Goal: Check status: Check status

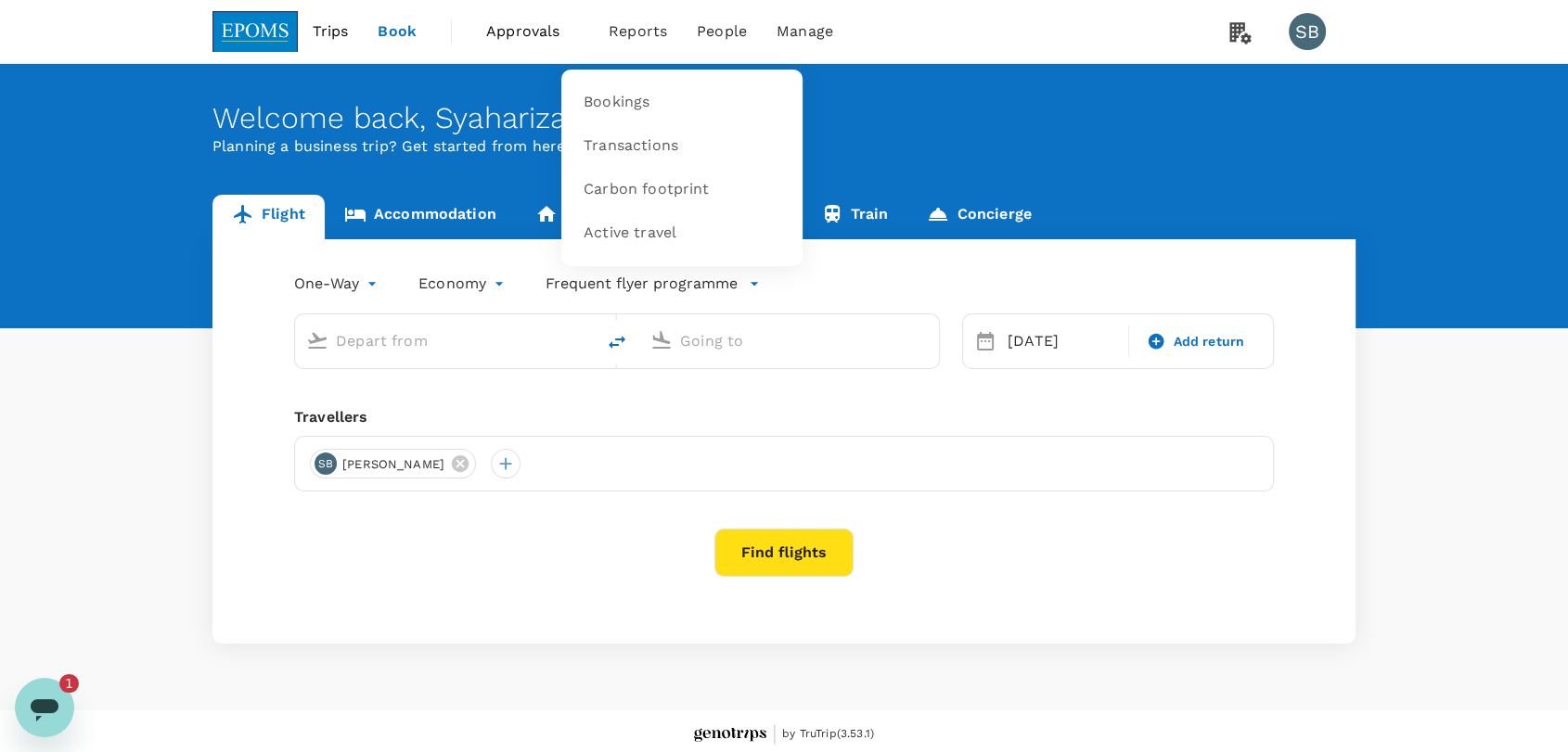
type input "Miri Intl (MYY)"
type input "Kota Kinabalu Intl (BKI)"
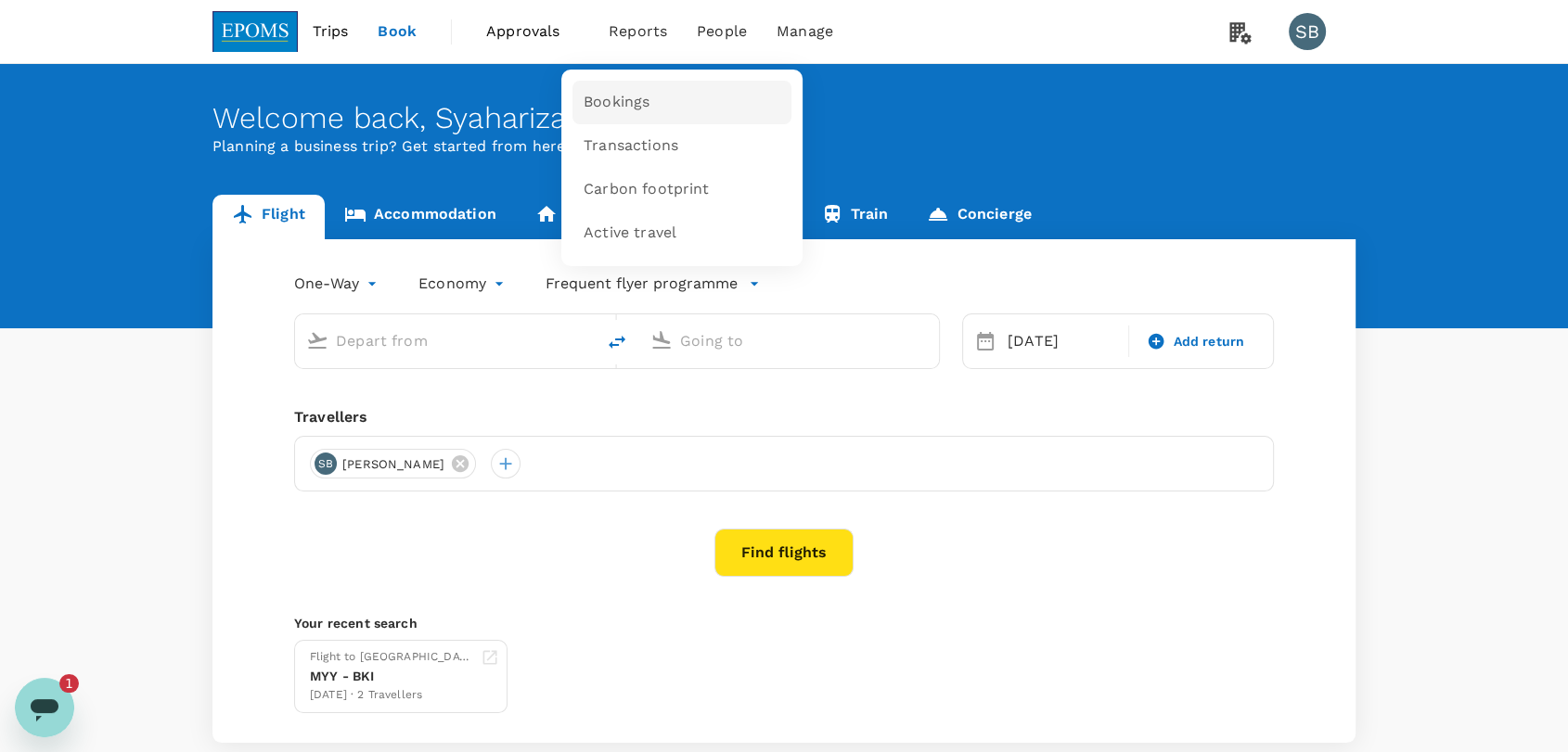
type input "Miri Intl (MYY)"
type input "Kota Kinabalu Intl (BKI)"
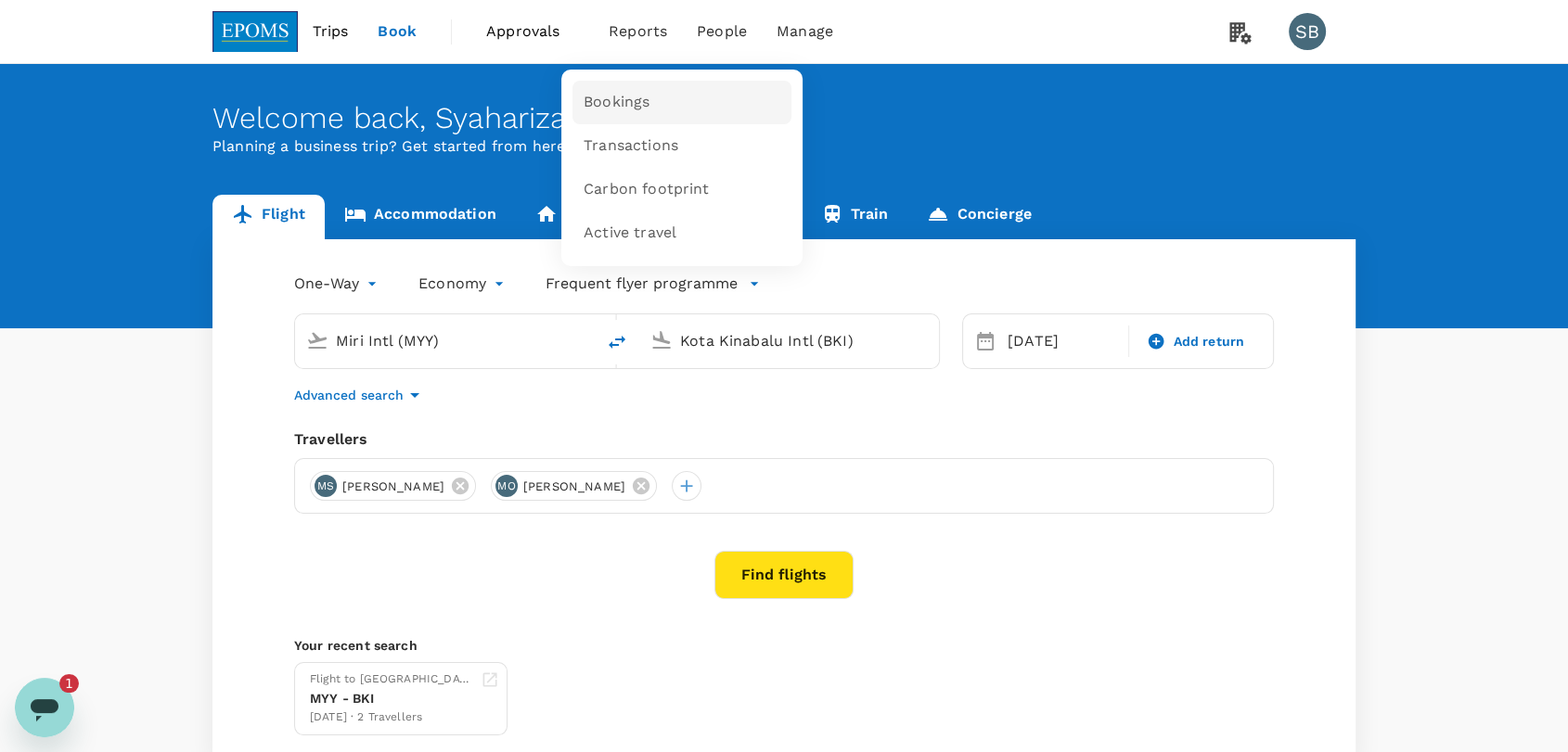
click at [617, 87] on link "Bookings" at bounding box center [682, 101] width 218 height 43
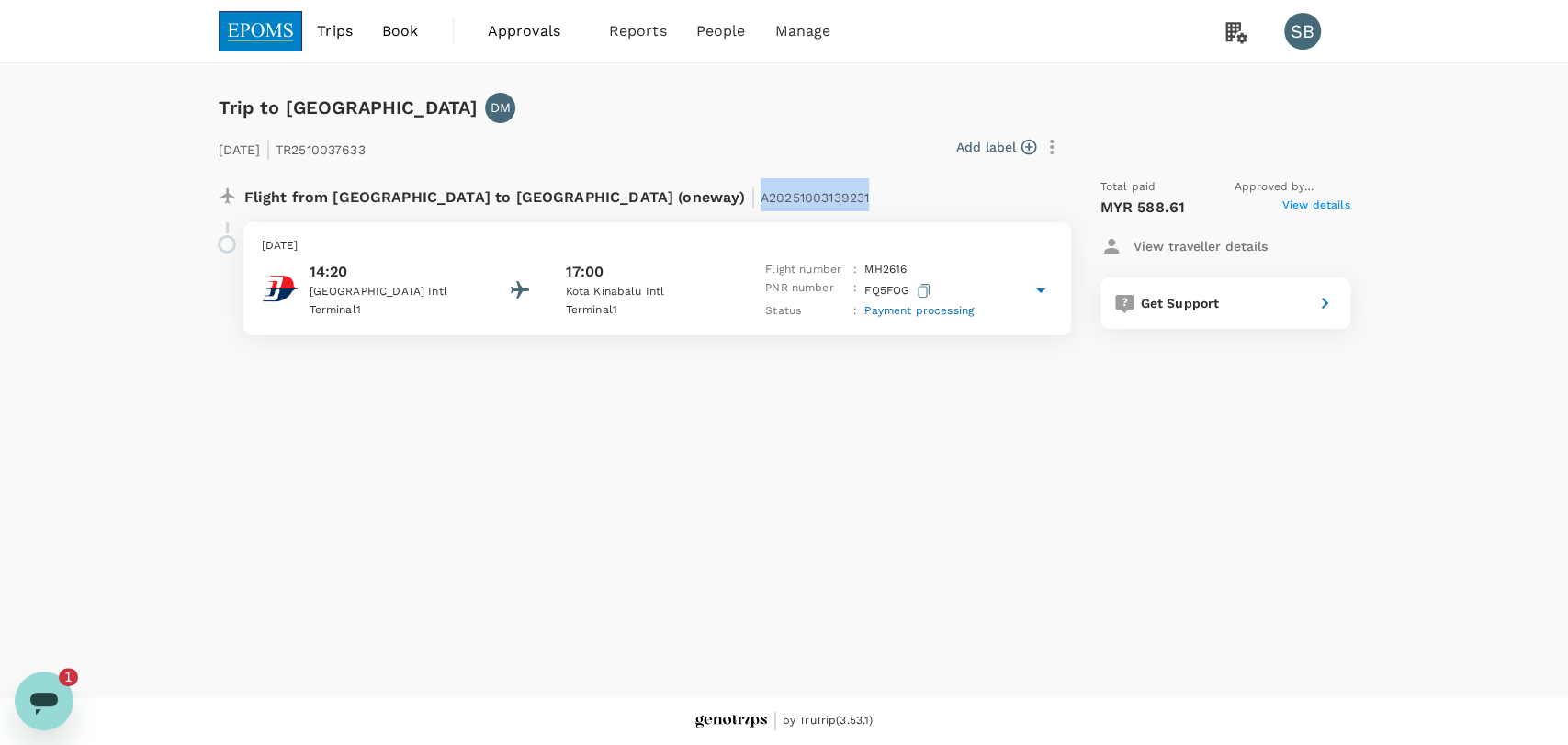
drag, startPoint x: 685, startPoint y: 201, endPoint x: 567, endPoint y: 193, distance: 118.3
click at [567, 193] on div "Flight from Malaysia to Malaysia (oneway) | A20251003139231" at bounding box center [596, 194] width 705 height 34
copy span "A20251003139231"
click at [632, 121] on link "Bookings" at bounding box center [682, 101] width 216 height 43
